Goal: Check status: Check status

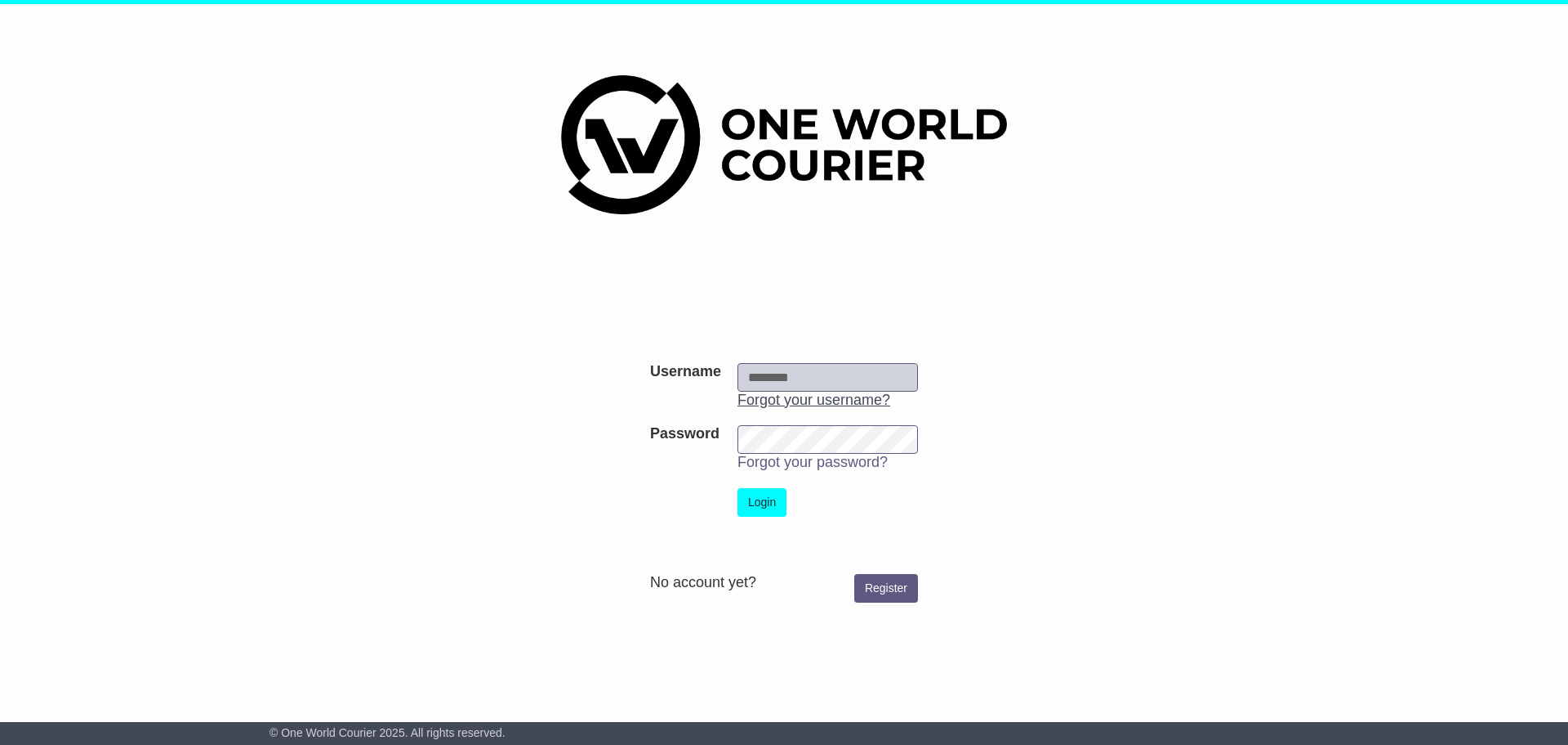
type input "**********"
click at [761, 499] on button "Login" at bounding box center [762, 501] width 49 height 29
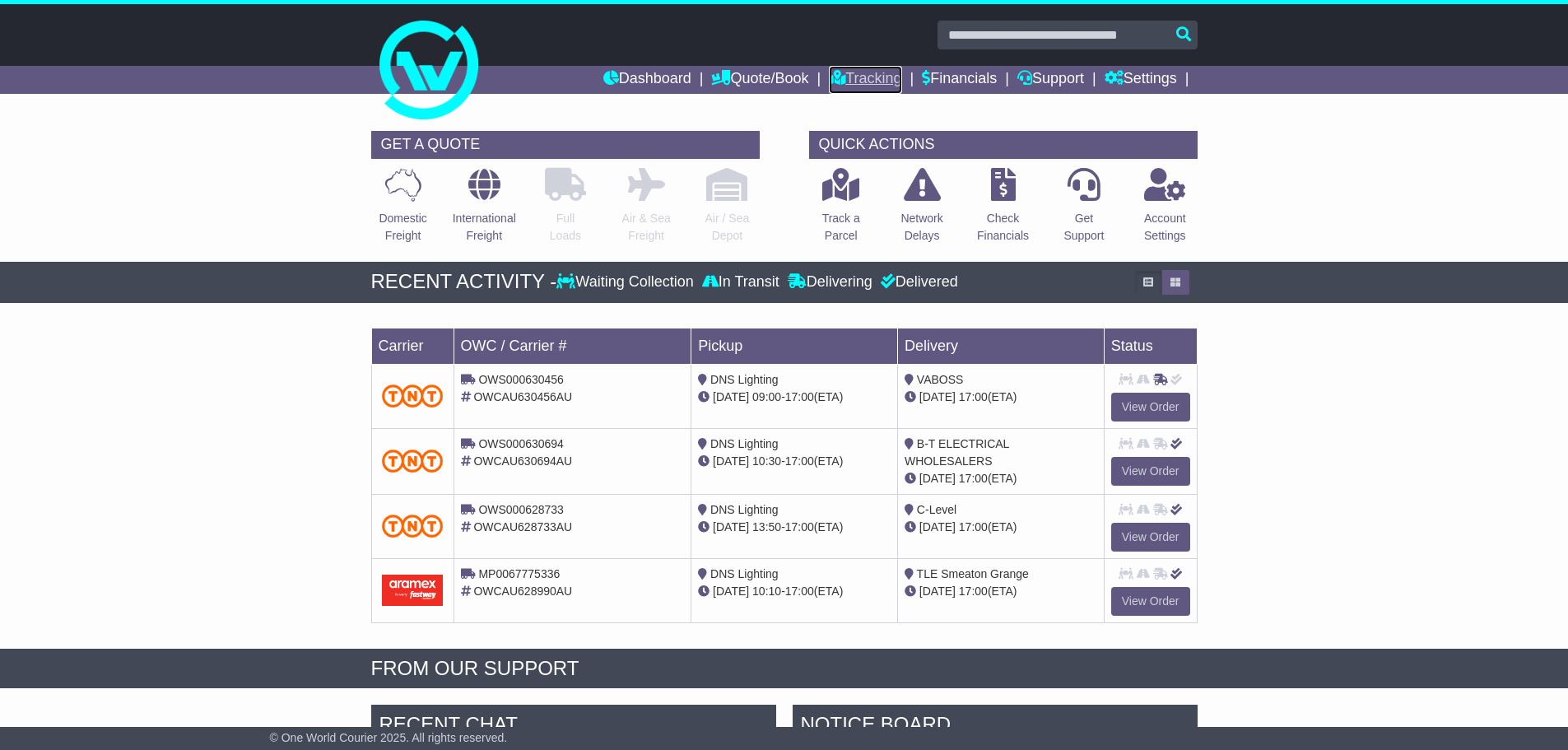
click at [861, 73] on link "Tracking" at bounding box center [864, 79] width 73 height 28
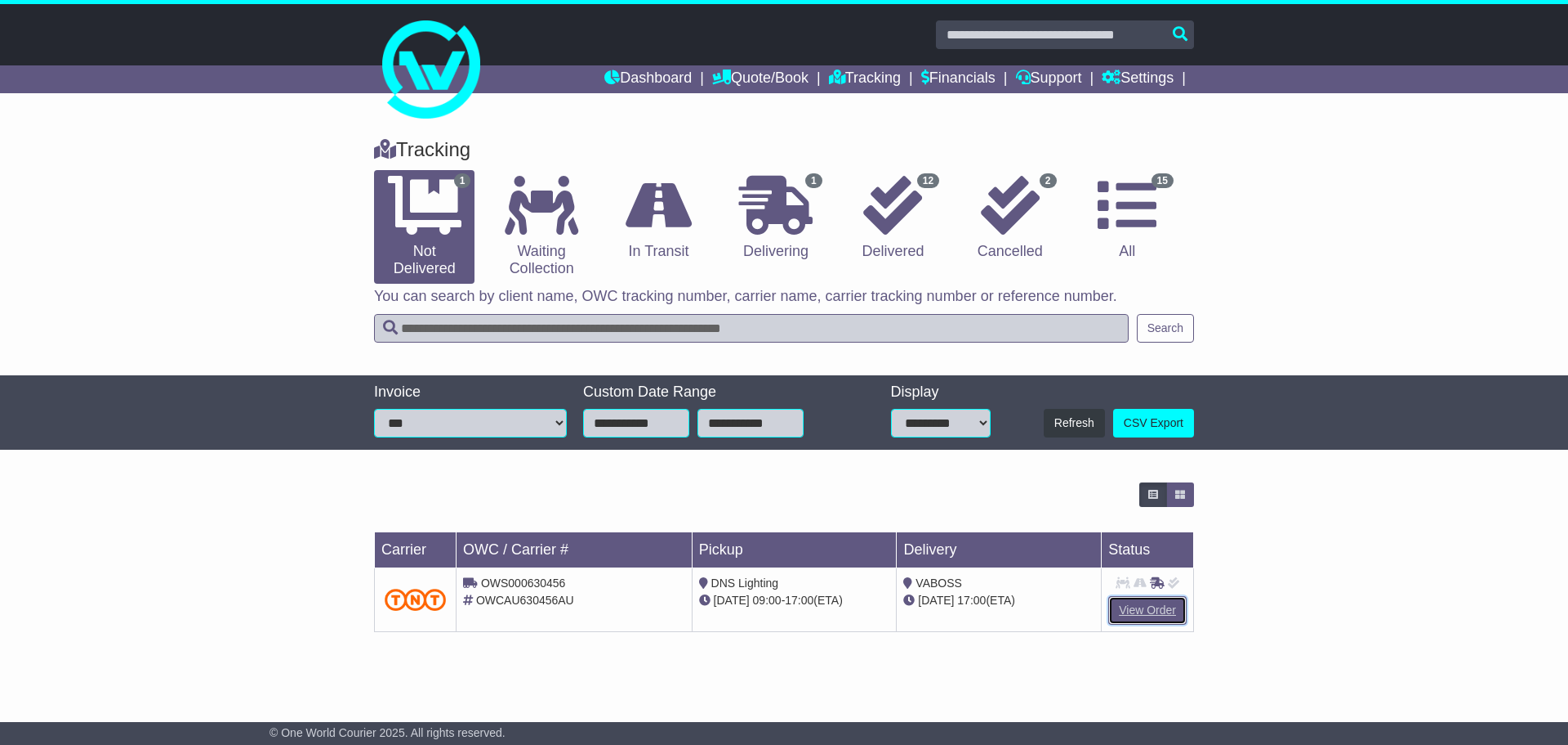
click at [1139, 605] on link "View Order" at bounding box center [1148, 610] width 79 height 29
